Goal: Task Accomplishment & Management: Use online tool/utility

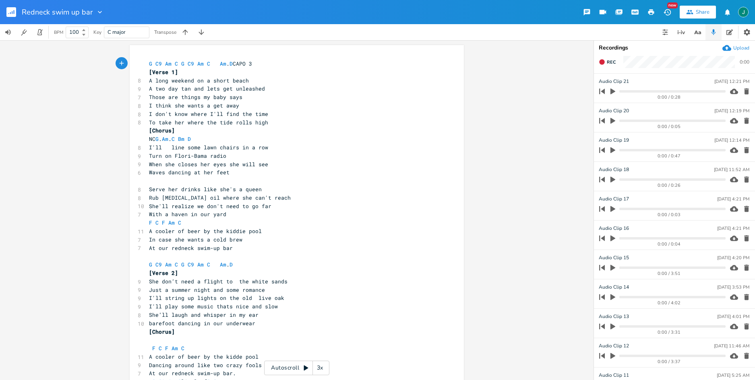
click at [9, 10] on rect "button" at bounding box center [11, 12] width 10 height 10
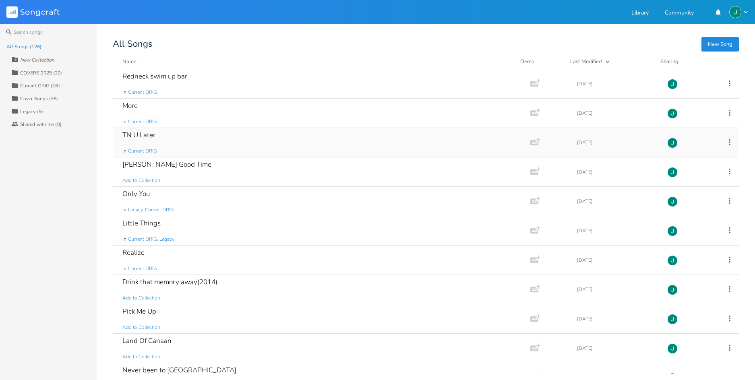
click at [141, 134] on div "TN U Later" at bounding box center [138, 135] width 33 height 7
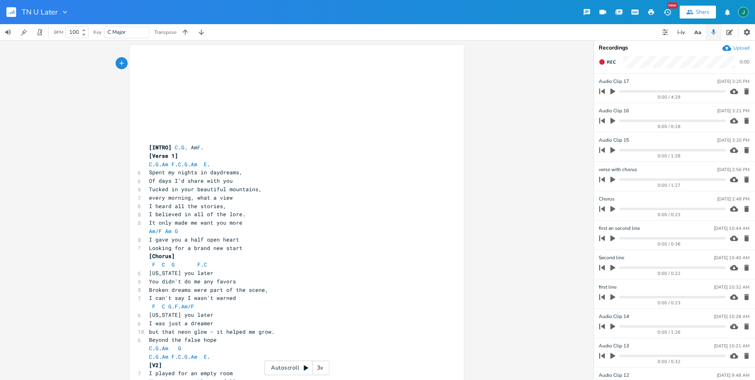
click at [321, 368] on div "3x" at bounding box center [320, 368] width 15 height 15
click at [321, 368] on div "4x" at bounding box center [320, 368] width 15 height 15
click at [321, 368] on div "5x" at bounding box center [320, 368] width 15 height 15
click at [305, 367] on icon at bounding box center [306, 368] width 6 height 6
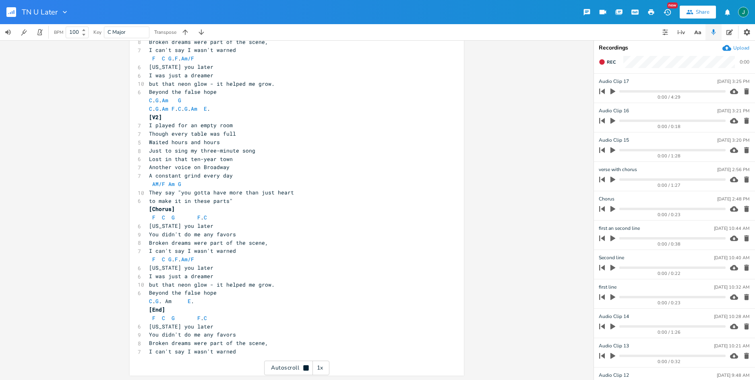
scroll to position [249, 0]
